Goal: Task Accomplishment & Management: Manage account settings

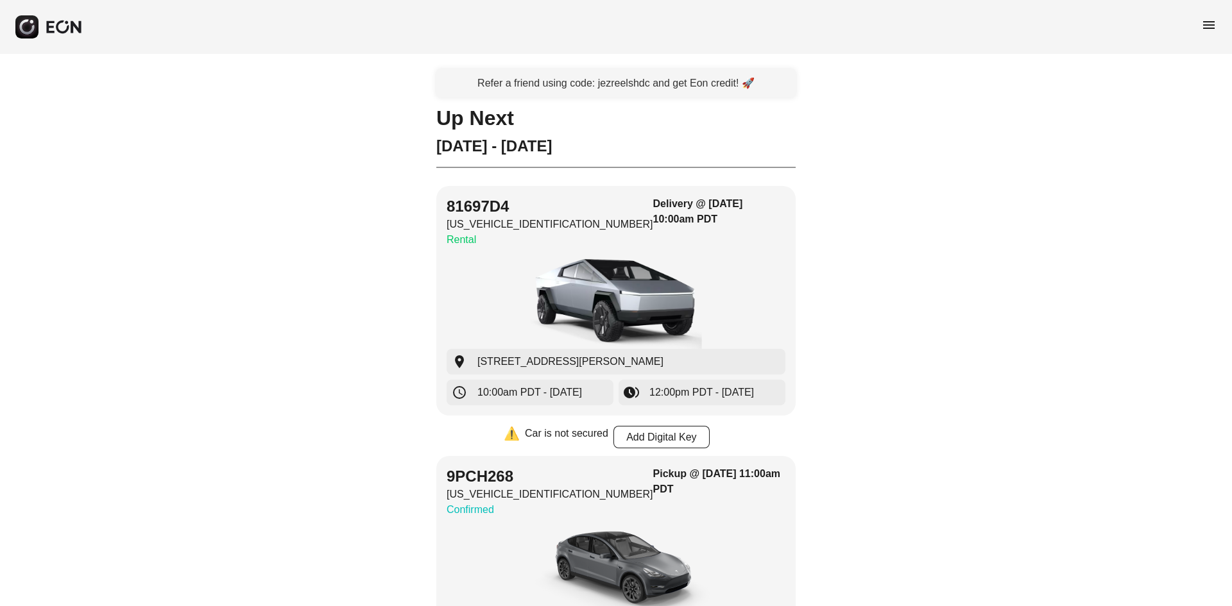
click at [1201, 21] on span "menu" at bounding box center [1208, 24] width 15 height 15
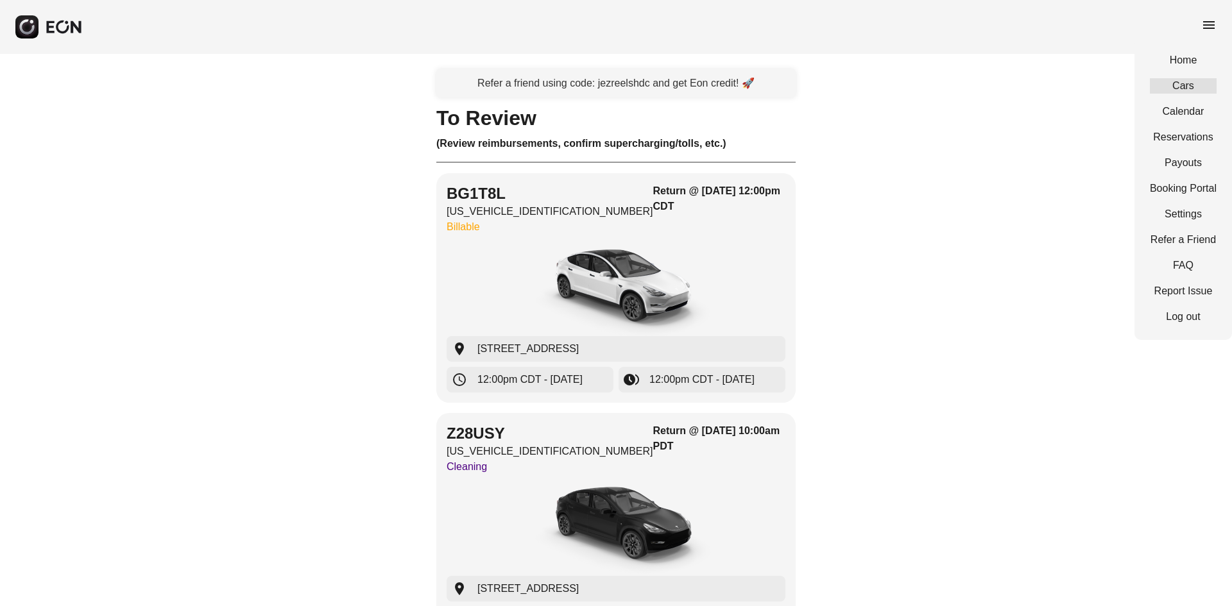
click at [1171, 87] on link "Cars" at bounding box center [1182, 85] width 67 height 15
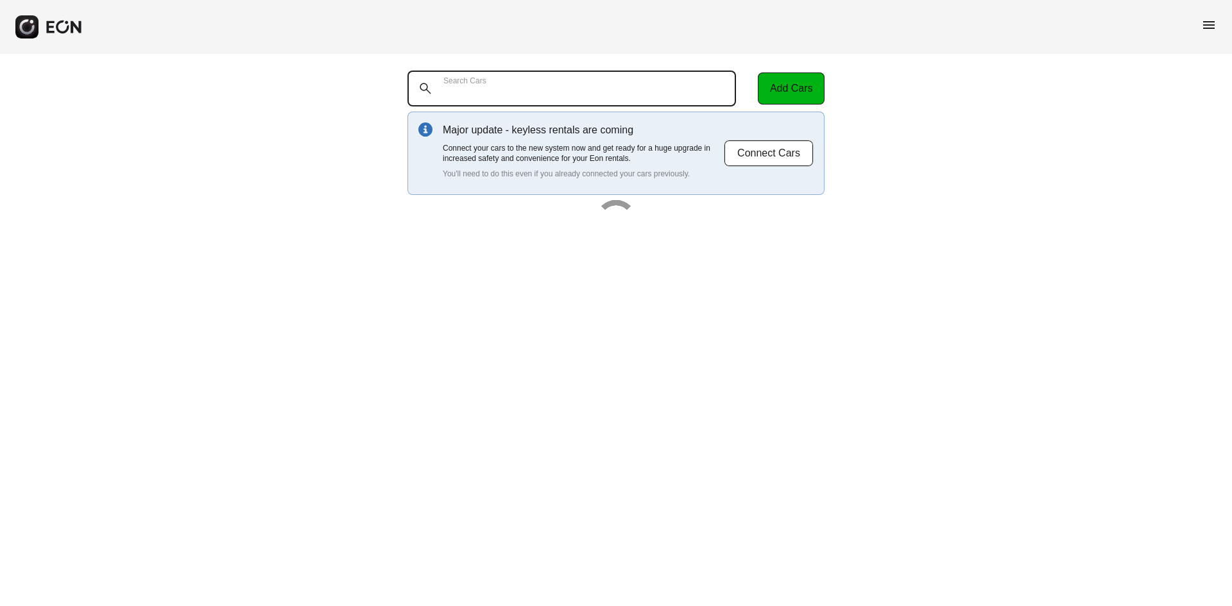
click at [557, 87] on Cars "Search Cars" at bounding box center [571, 89] width 328 height 36
paste Cars "******"
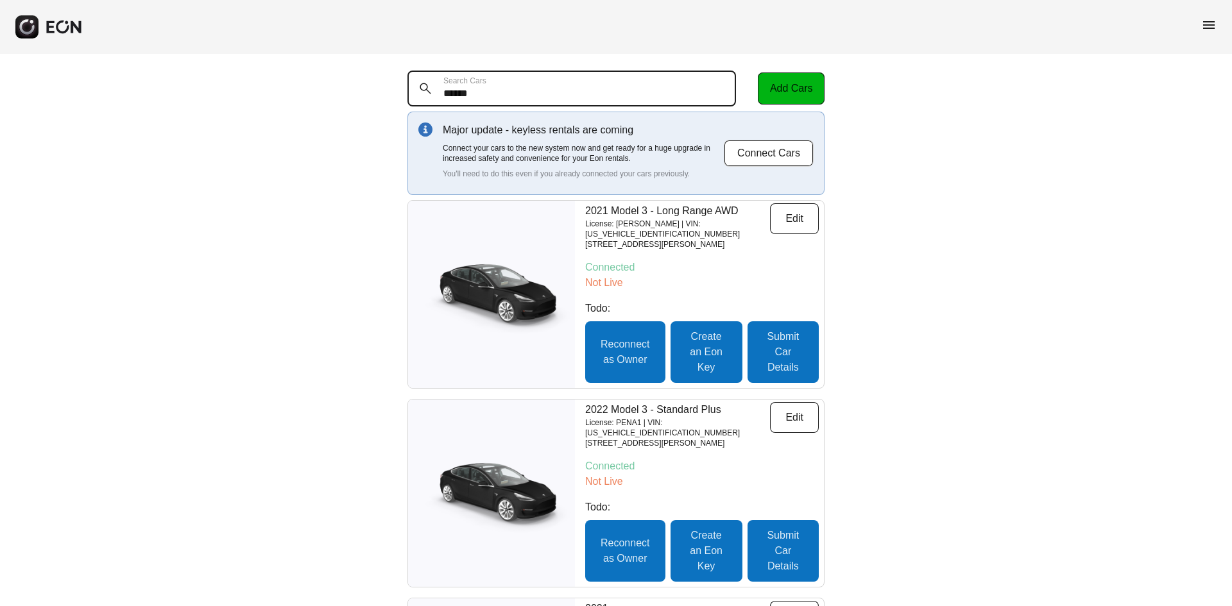
type Cars "******"
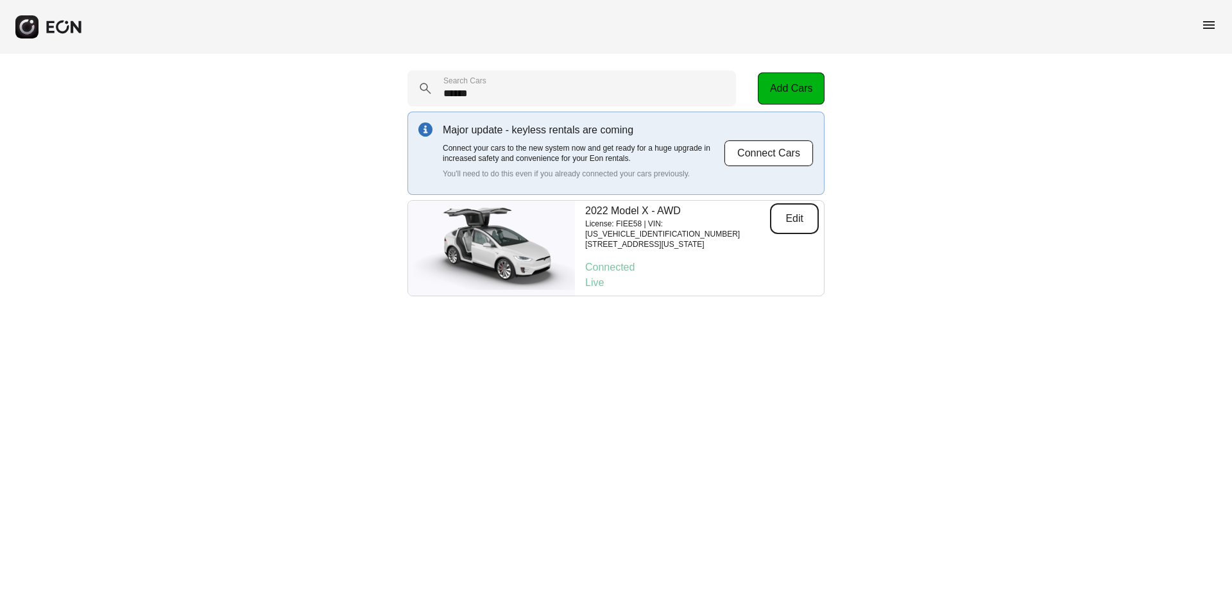
click at [806, 219] on button "Edit" at bounding box center [794, 218] width 49 height 31
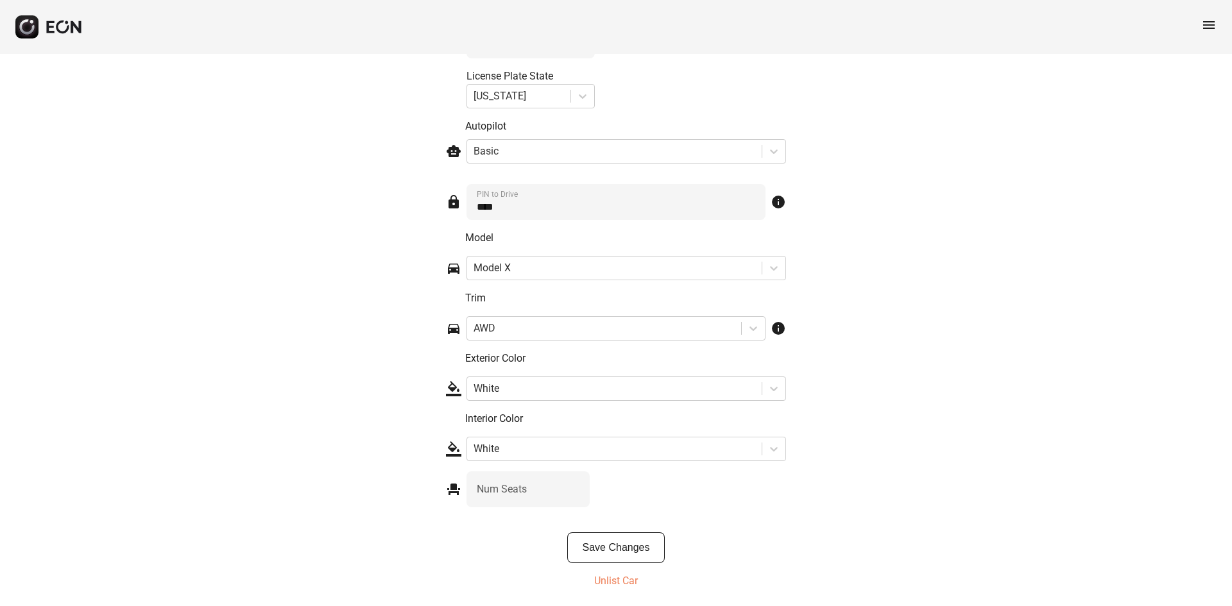
scroll to position [1923, 0]
click at [644, 552] on button "Save Changes" at bounding box center [616, 547] width 98 height 31
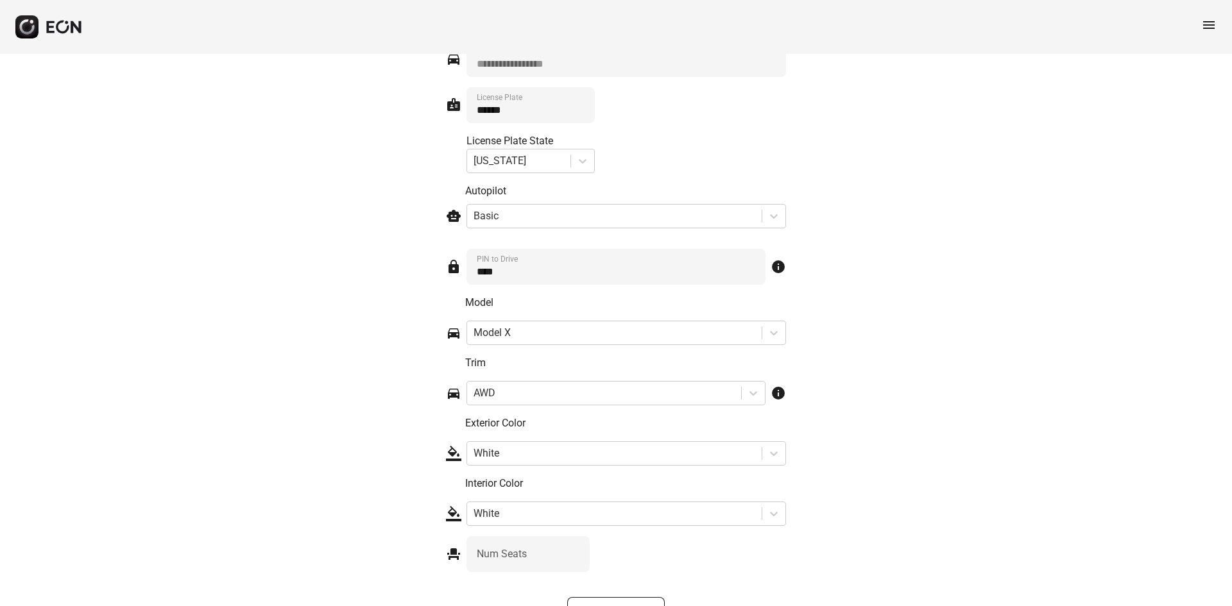
scroll to position [1877, 0]
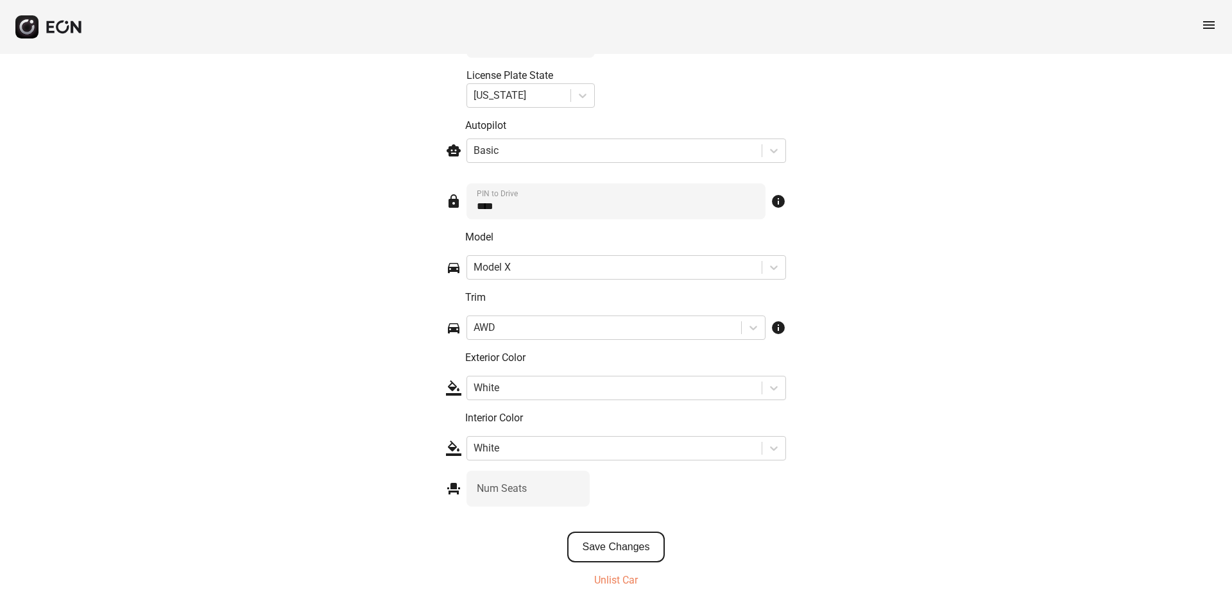
click at [617, 543] on button "Save Changes" at bounding box center [616, 547] width 98 height 31
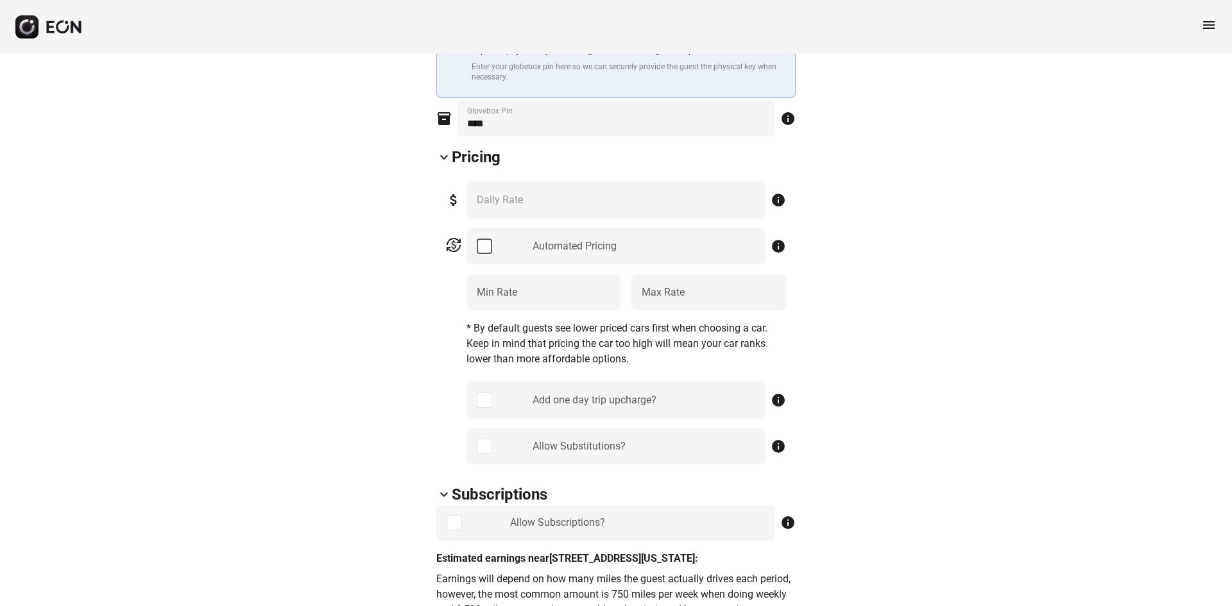
scroll to position [530, 0]
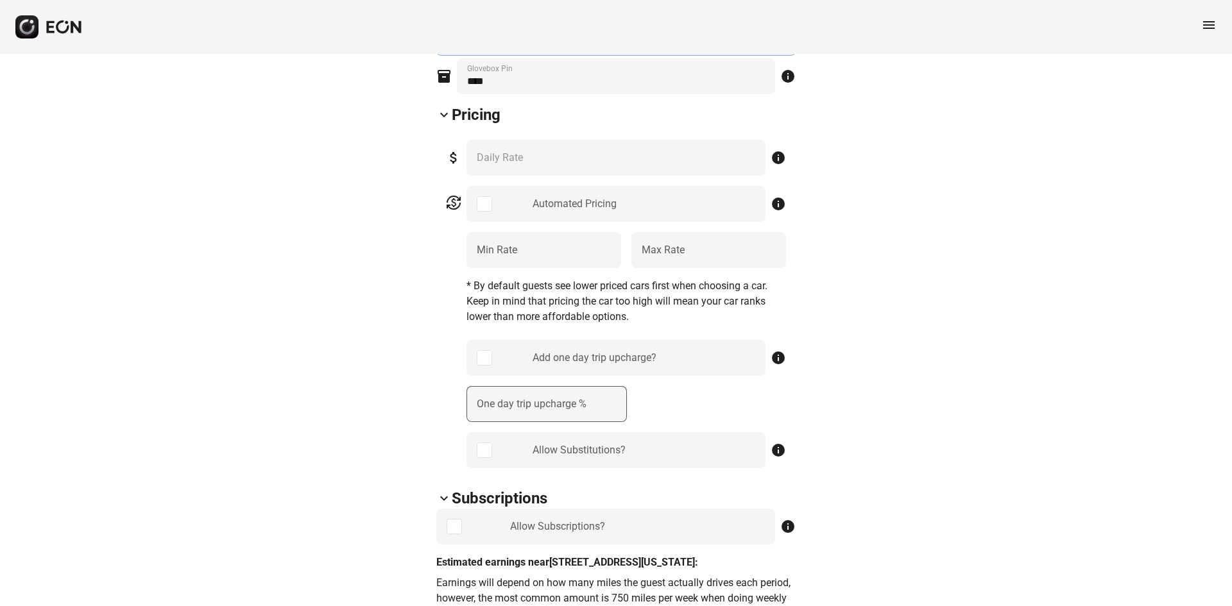
click at [539, 398] on label "One day trip upcharge %" at bounding box center [532, 403] width 110 height 15
click at [539, 398] on \% "One day trip upcharge %" at bounding box center [546, 404] width 160 height 36
type \% "**"
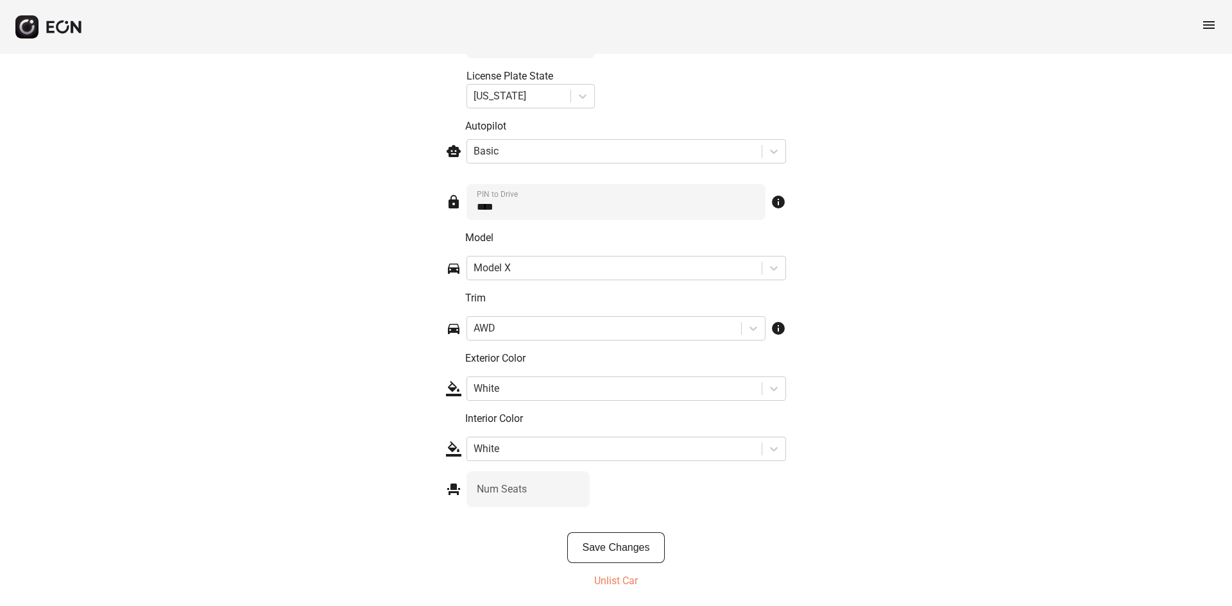
scroll to position [1944, 0]
click at [657, 552] on button "Save Changes" at bounding box center [616, 547] width 98 height 31
click at [618, 548] on button "Save Changes" at bounding box center [616, 547] width 98 height 31
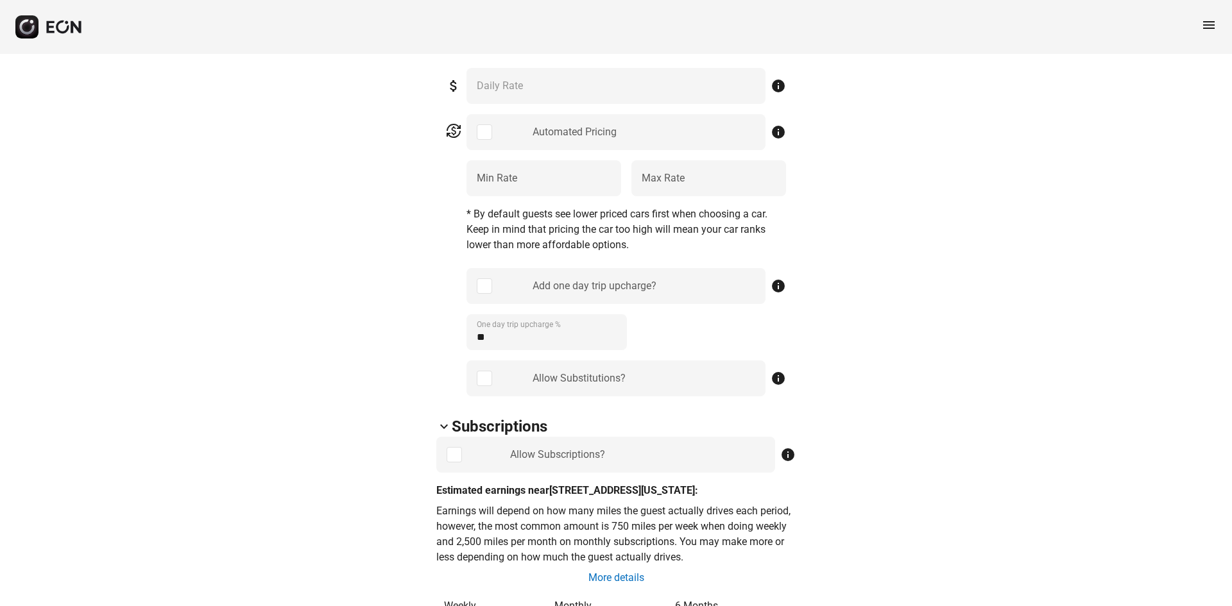
scroll to position [641, 0]
